Goal: Task Accomplishment & Management: Complete application form

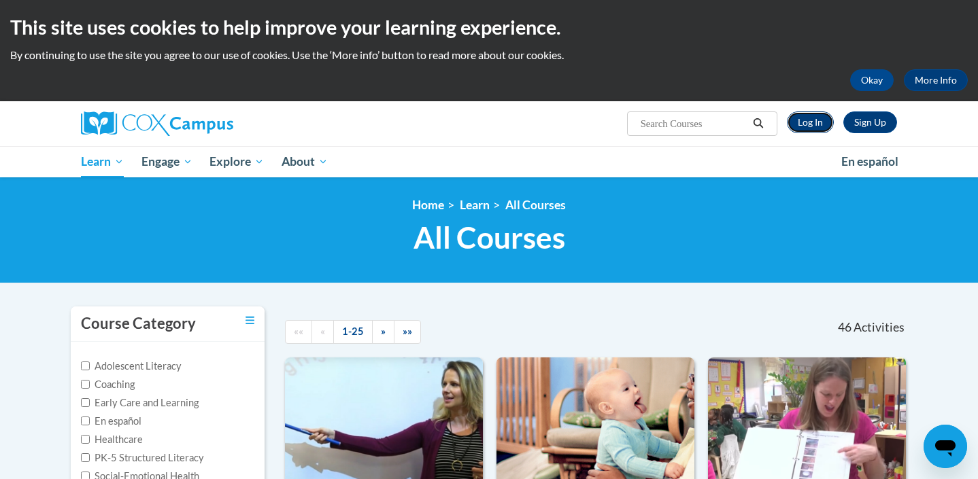
click at [804, 124] on link "Log In" at bounding box center [810, 123] width 47 height 22
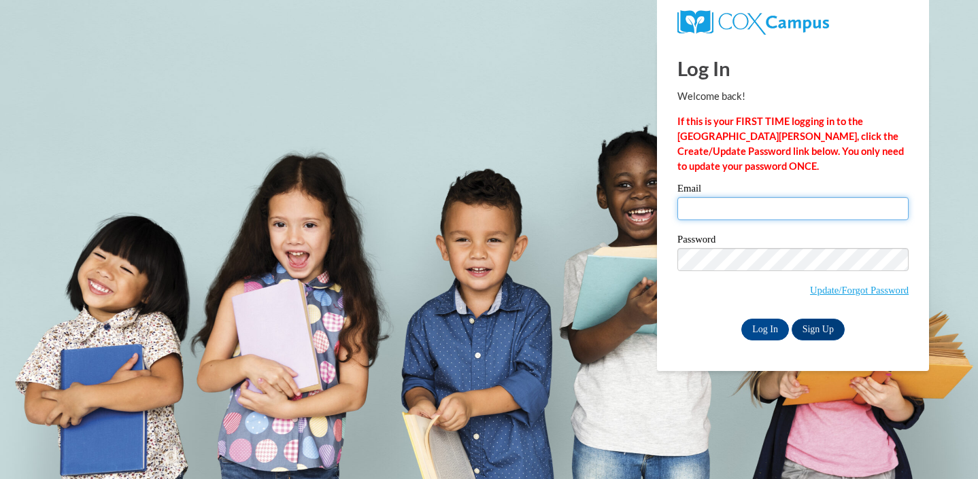
click at [768, 207] on input "Email" at bounding box center [792, 208] width 231 height 23
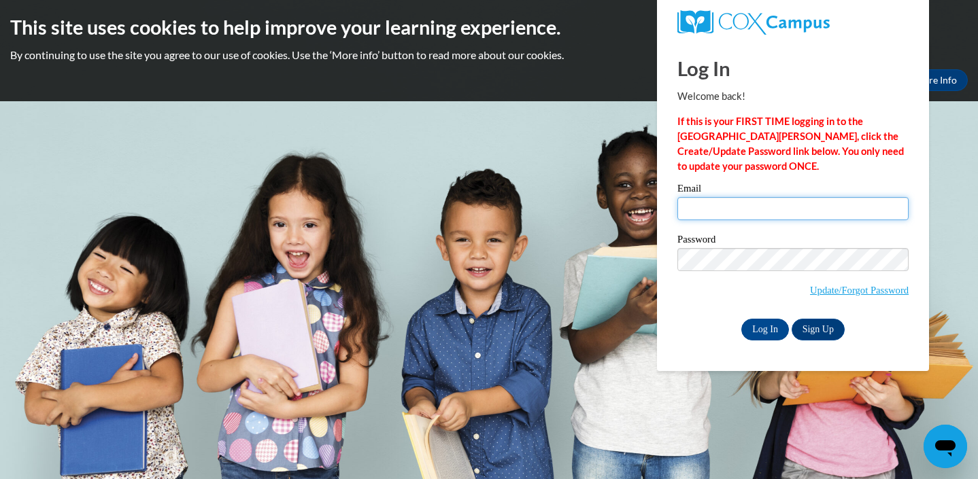
type input "[PERSON_NAME][EMAIL_ADDRESS][PERSON_NAME][DOMAIN_NAME]"
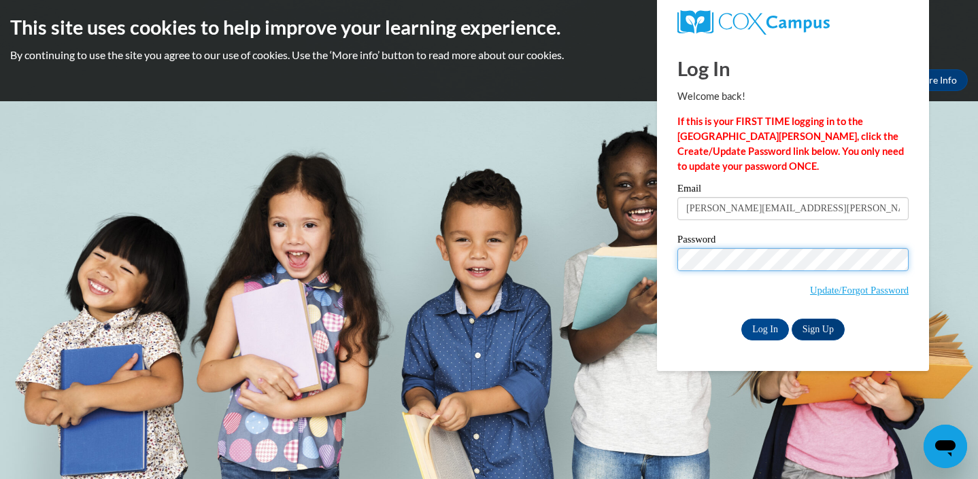
click at [741, 319] on input "Log In" at bounding box center [765, 330] width 48 height 22
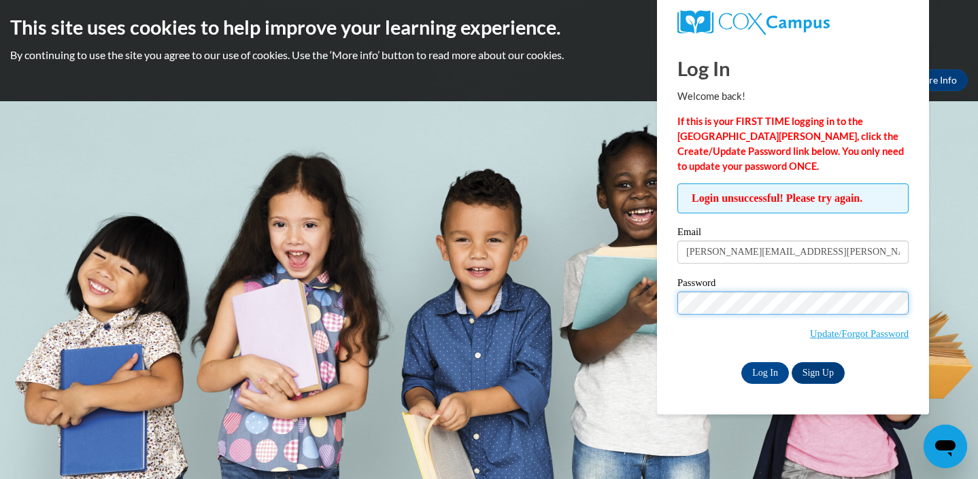
click at [741, 362] on input "Log In" at bounding box center [765, 373] width 48 height 22
